Goal: Task Accomplishment & Management: Use online tool/utility

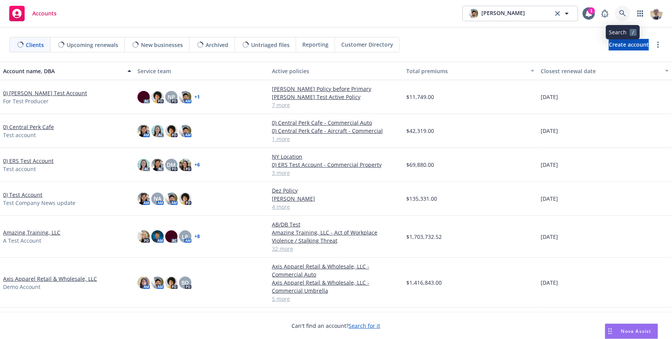
click at [622, 14] on icon at bounding box center [622, 13] width 7 height 7
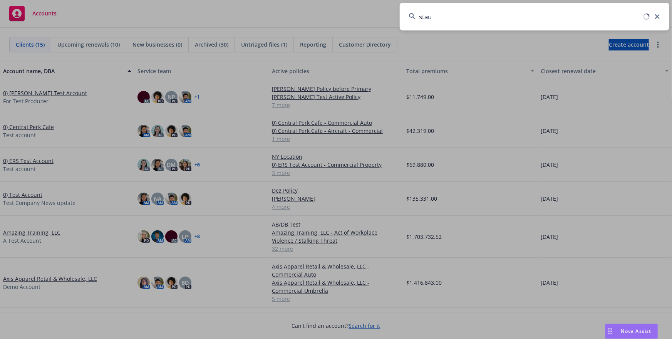
type input "staub"
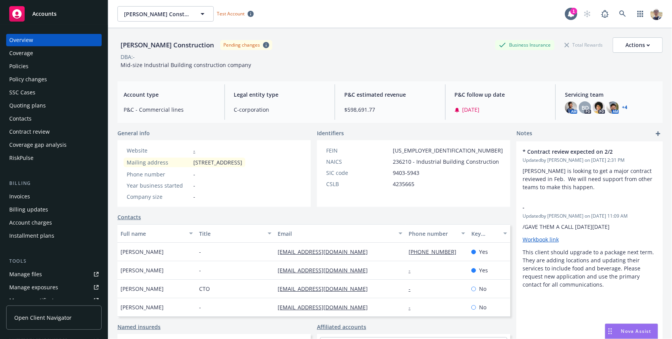
click at [44, 106] on div "Quoting plans" at bounding box center [53, 105] width 89 height 12
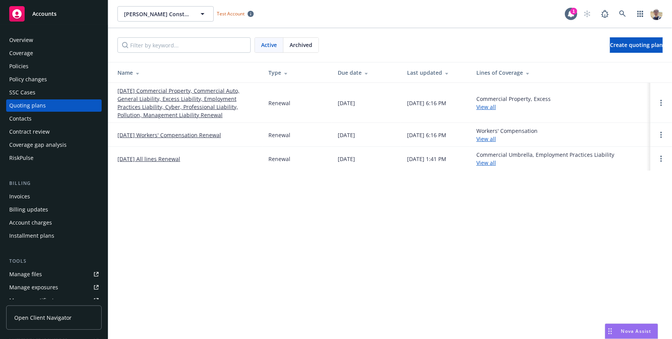
click at [203, 93] on link "[DATE] Commercial Property, Commercial Auto, General Liability, Excess Liabilit…" at bounding box center [186, 103] width 139 height 32
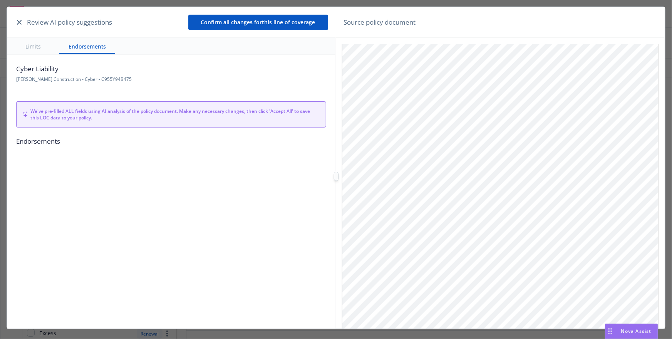
click at [19, 22] on icon "button" at bounding box center [19, 22] width 5 height 5
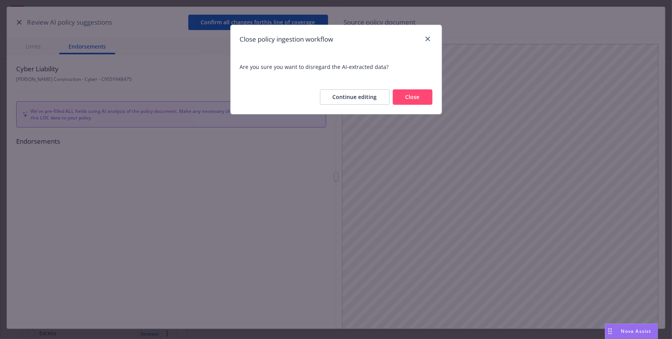
click at [409, 102] on button "Close" at bounding box center [413, 96] width 40 height 15
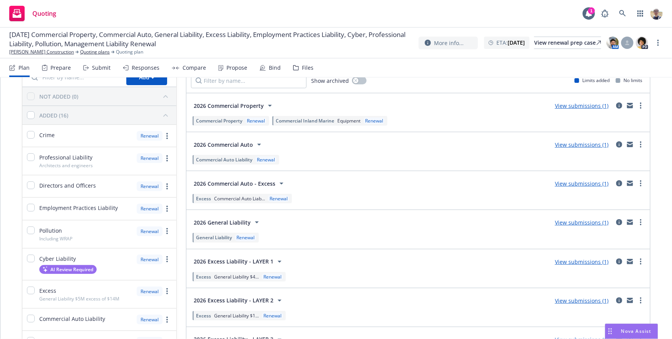
scroll to position [61, 0]
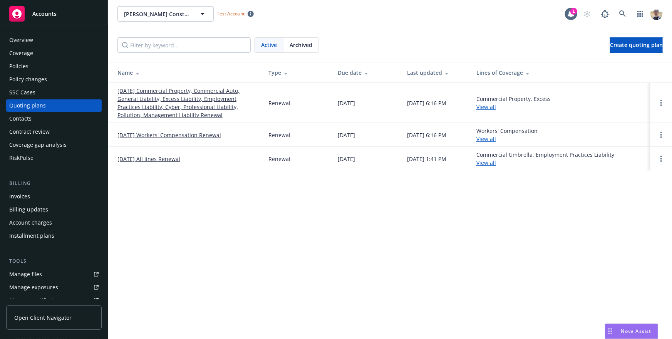
click at [164, 96] on link "[DATE] Commercial Property, Commercial Auto, General Liability, Excess Liabilit…" at bounding box center [186, 103] width 139 height 32
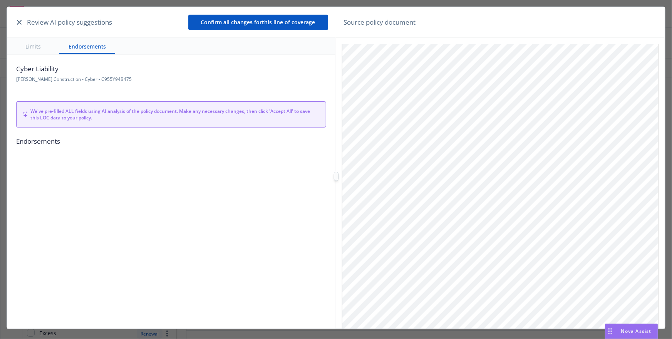
click at [19, 23] on icon "button" at bounding box center [19, 22] width 5 height 5
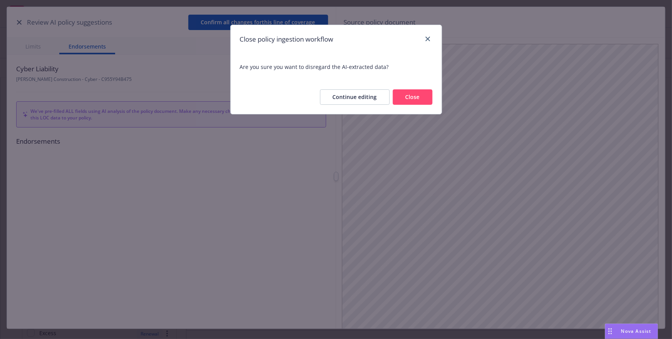
click at [427, 98] on button "Close" at bounding box center [413, 96] width 40 height 15
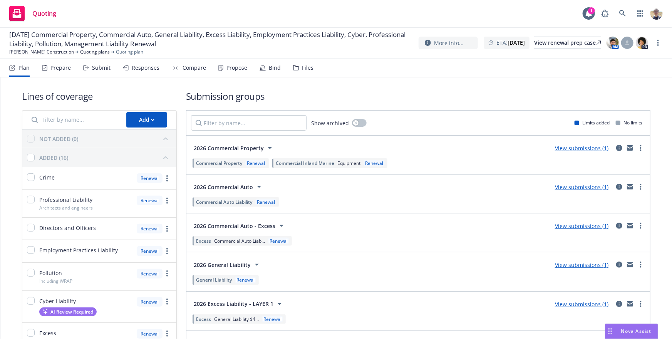
click at [571, 188] on link "View submissions (1)" at bounding box center [582, 186] width 54 height 7
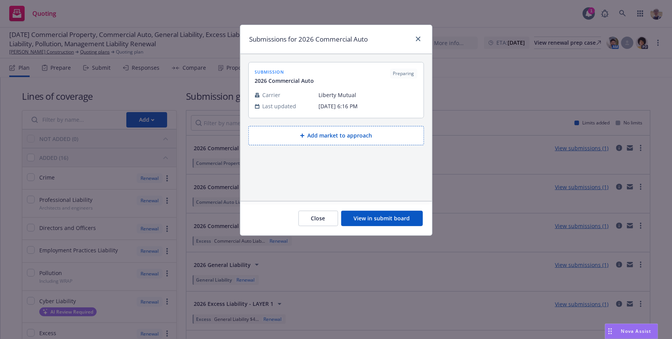
click at [366, 220] on button "View in submit board" at bounding box center [382, 218] width 82 height 15
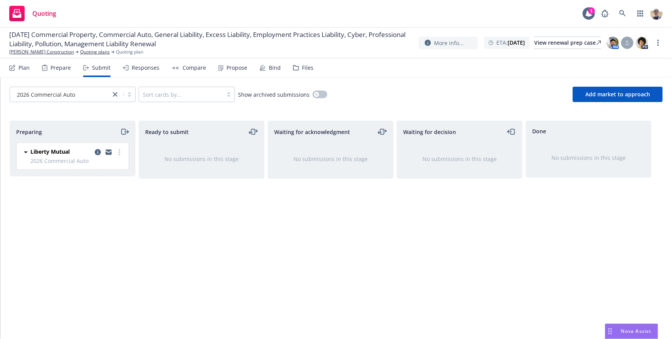
click at [21, 69] on div "Plan" at bounding box center [23, 68] width 11 height 6
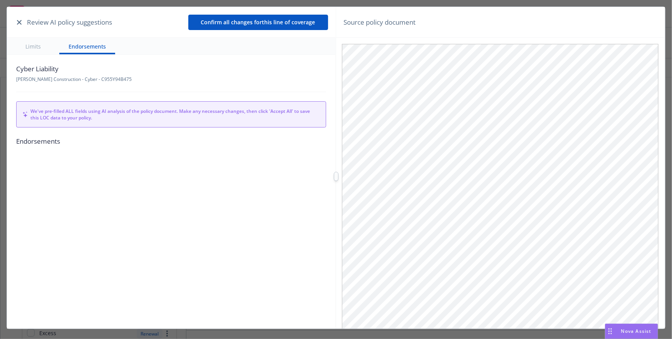
click at [20, 19] on button "button" at bounding box center [19, 22] width 9 height 9
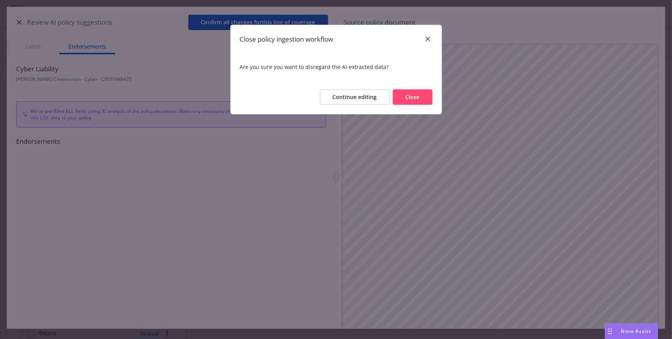
click at [416, 96] on button "Close" at bounding box center [413, 96] width 40 height 15
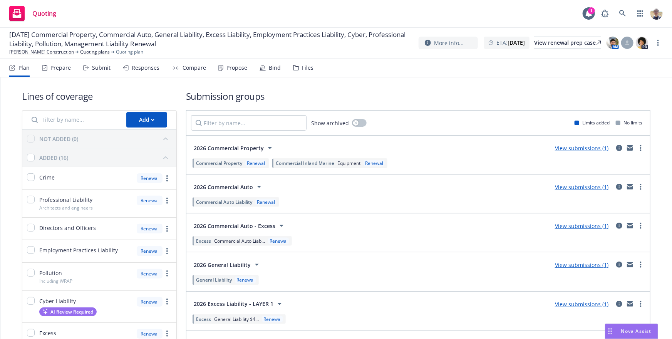
click at [133, 72] on div "Responses" at bounding box center [141, 68] width 37 height 18
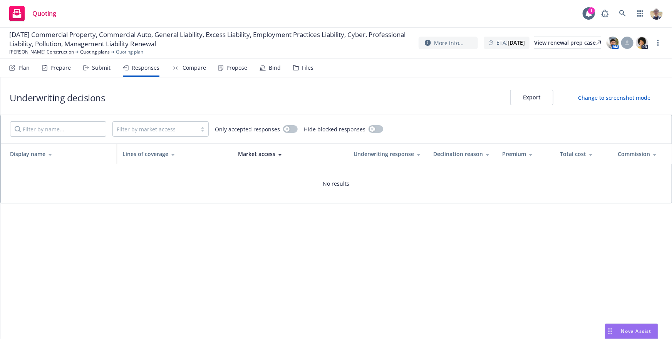
click at [20, 69] on div "Plan" at bounding box center [23, 68] width 11 height 6
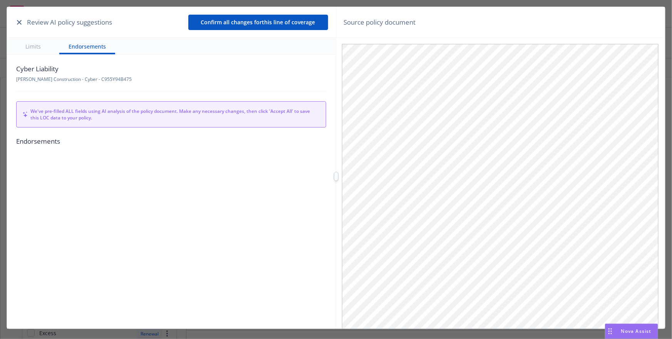
click at [22, 21] on button "button" at bounding box center [19, 22] width 9 height 9
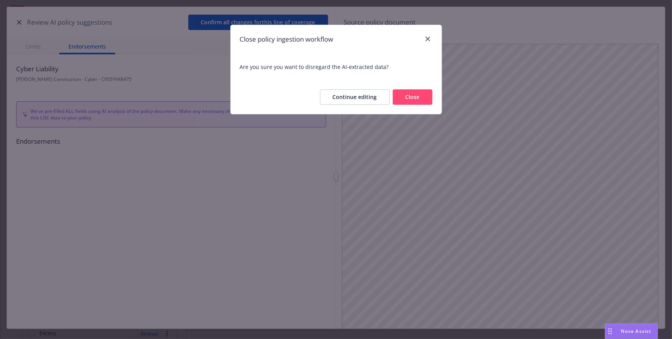
click at [407, 97] on button "Close" at bounding box center [413, 96] width 40 height 15
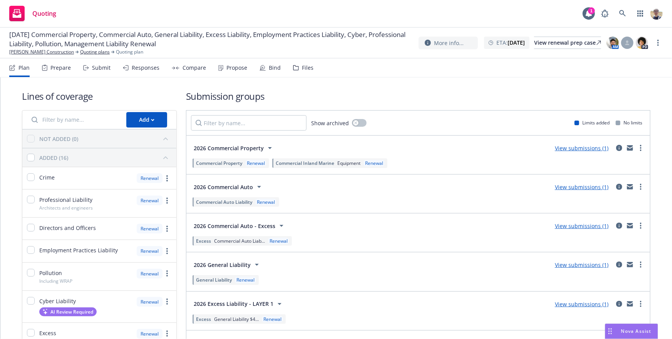
click at [589, 149] on link "View submissions (1)" at bounding box center [582, 147] width 54 height 7
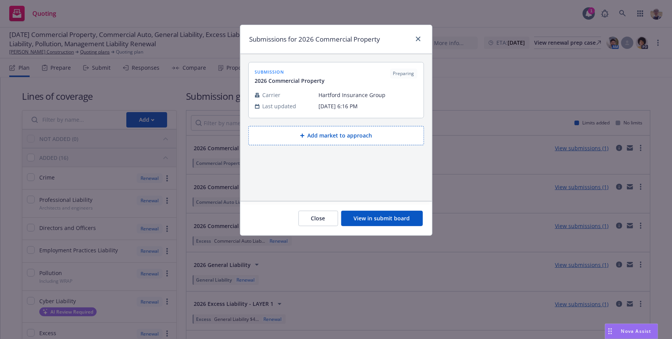
click at [309, 220] on button "Close" at bounding box center [319, 218] width 40 height 15
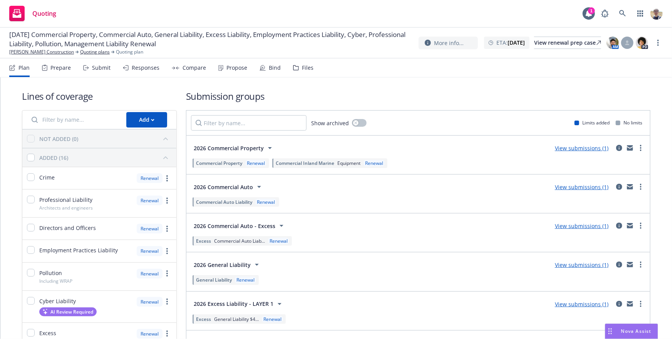
click at [247, 188] on span "2026 Commercial Auto" at bounding box center [223, 187] width 59 height 8
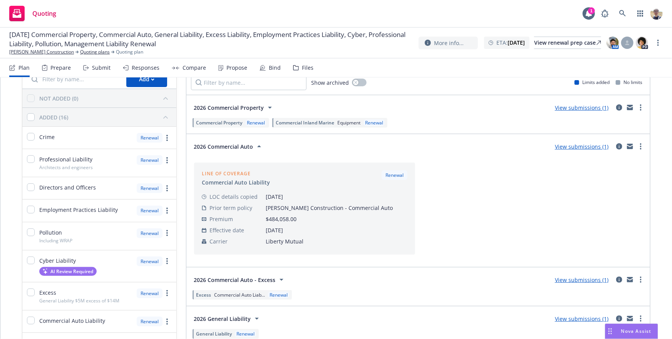
scroll to position [55, 0]
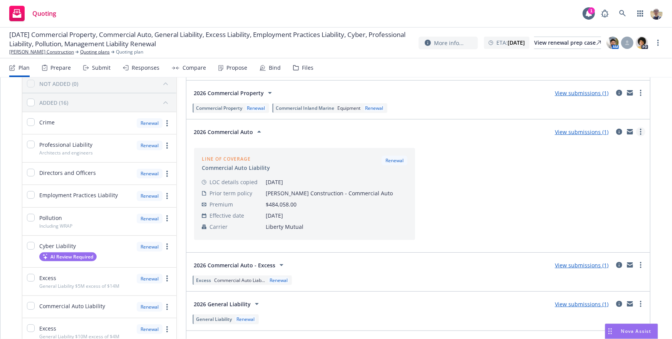
click at [641, 133] on icon "more" at bounding box center [641, 132] width 2 height 6
click at [606, 150] on span "View more details" at bounding box center [596, 150] width 64 height 7
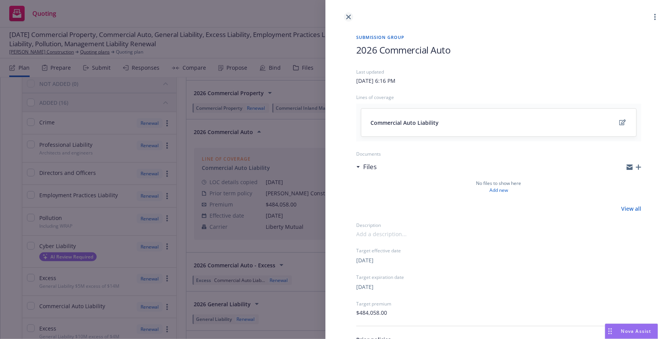
click at [348, 20] on link "close" at bounding box center [348, 16] width 9 height 9
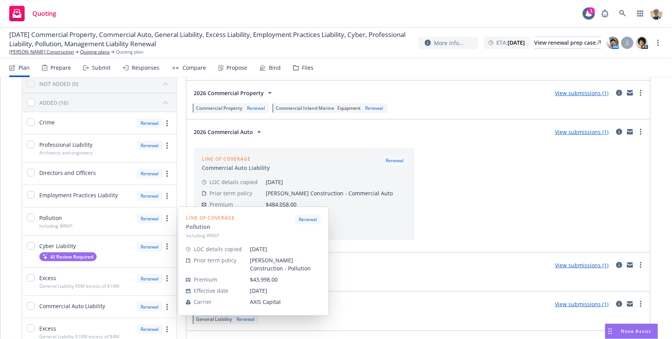
click at [86, 226] on div "Pollution Including WRAP Renewal" at bounding box center [99, 222] width 154 height 28
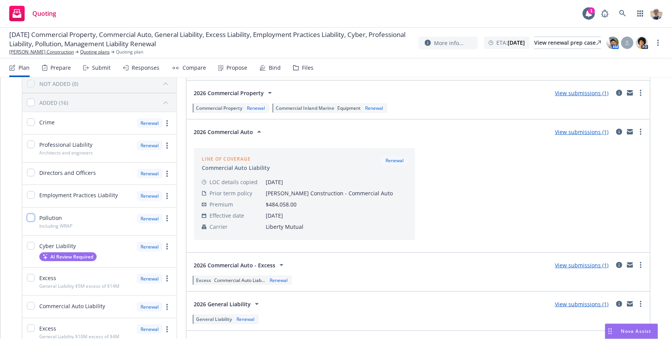
click at [29, 219] on input "checkbox" at bounding box center [31, 218] width 8 height 8
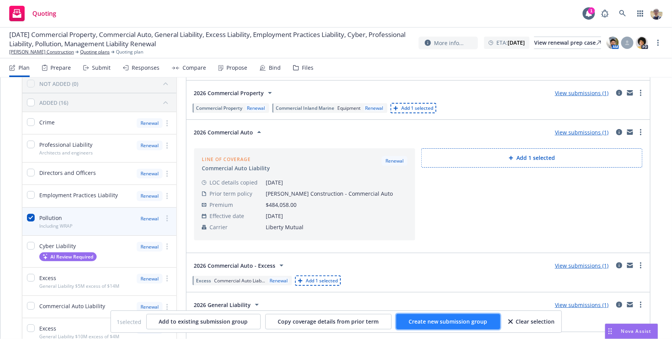
click at [451, 320] on span "Create new submission group" at bounding box center [448, 321] width 79 height 7
checkbox input "false"
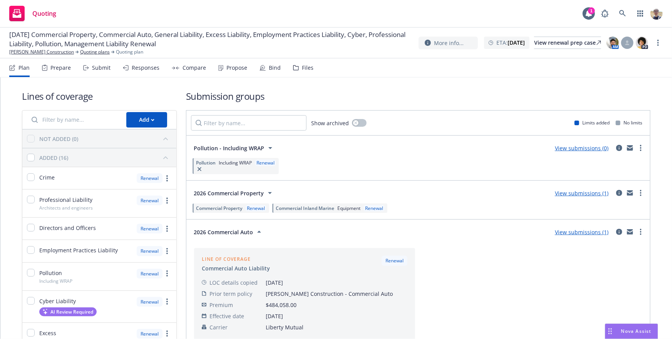
click at [346, 90] on h1 "Submission groups" at bounding box center [418, 96] width 465 height 13
click at [295, 72] on div "Files" at bounding box center [303, 68] width 20 height 18
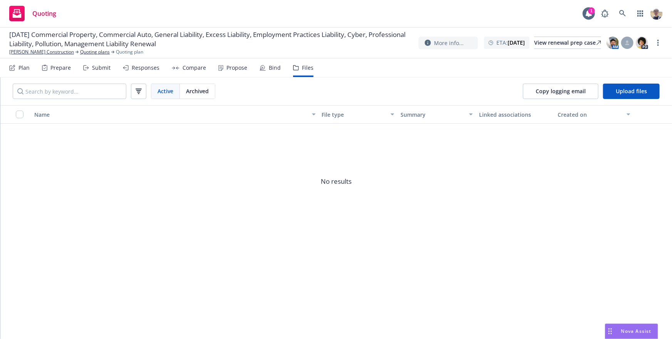
click at [25, 69] on div "Plan" at bounding box center [23, 68] width 11 height 6
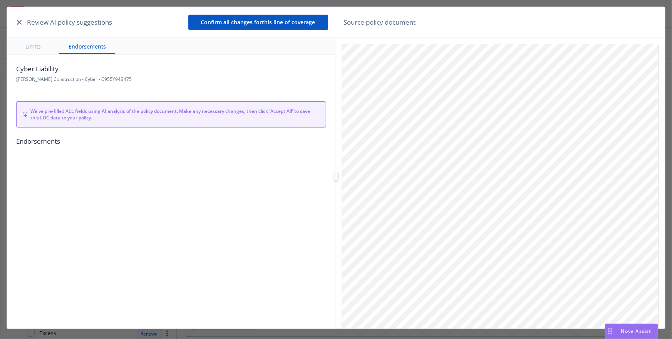
click at [14, 23] on div "Review AI policy suggestions Confirm all changes for this line of coverage" at bounding box center [171, 22] width 329 height 31
click at [18, 23] on icon "button" at bounding box center [19, 22] width 5 height 5
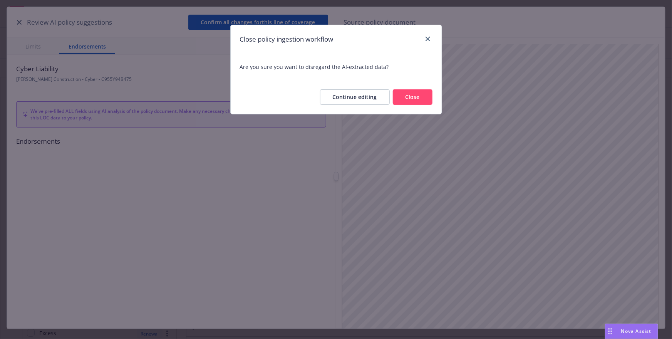
click at [408, 100] on button "Close" at bounding box center [413, 96] width 40 height 15
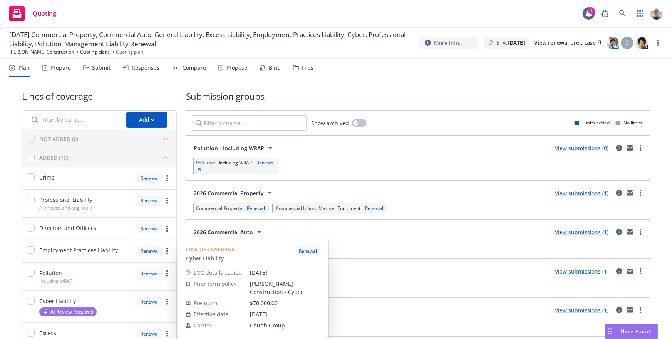
click at [67, 312] on span "AI Review Required" at bounding box center [71, 312] width 43 height 7
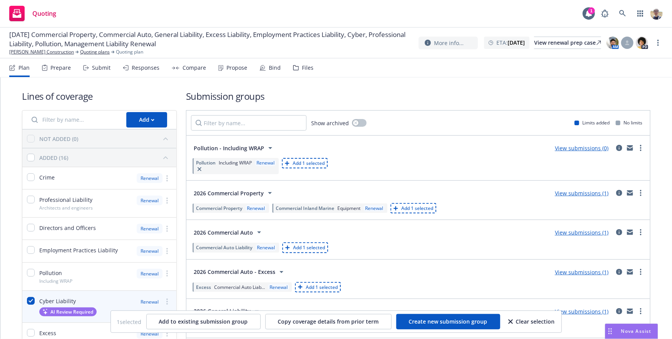
click at [528, 319] on div "Clear selection" at bounding box center [531, 321] width 47 height 15
checkbox input "false"
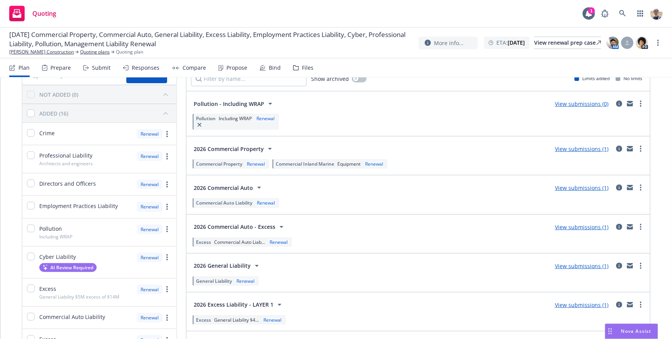
scroll to position [52, 0]
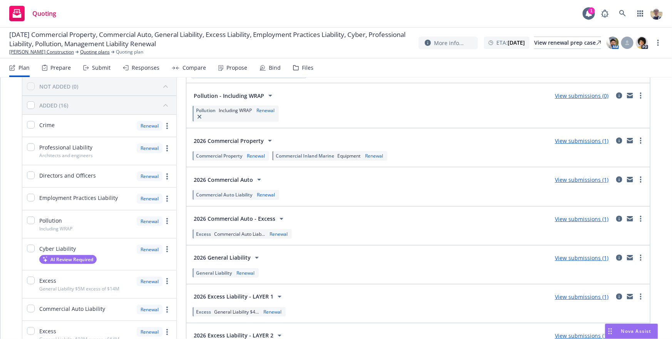
click at [179, 199] on div "Lines of coverage Add NOT ADDED (0) ADDED (16) Crime Renewal Professional Liabi…" at bounding box center [336, 335] width 629 height 597
click at [342, 47] on span "[DATE] Commercial Property, Commercial Auto, General Liability, Excess Liabilit…" at bounding box center [210, 39] width 403 height 18
